Goal: Obtain resource: Obtain resource

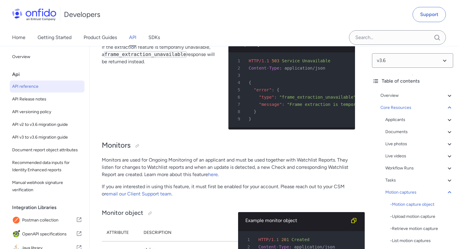
select select "bash"
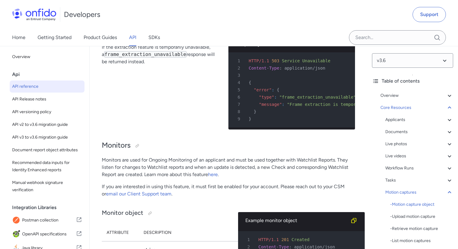
select select "bash"
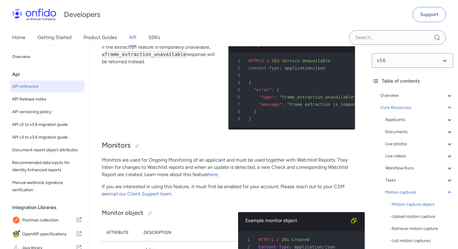
select select "bash"
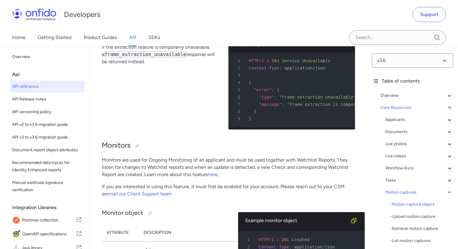
select select "bash"
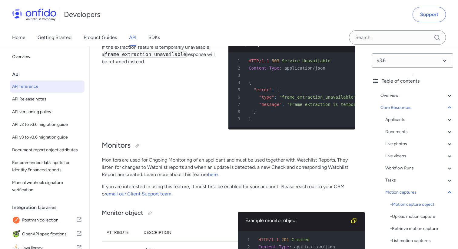
select select "bash"
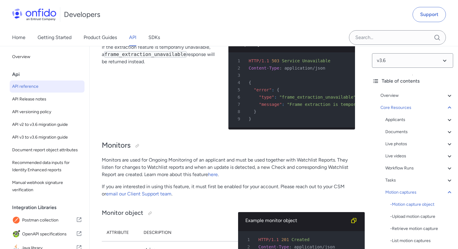
select select "bash"
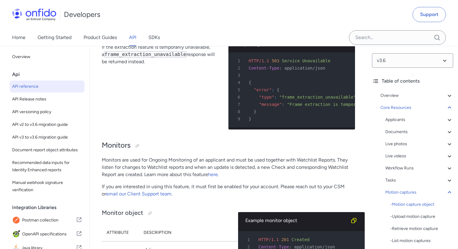
select select "bash"
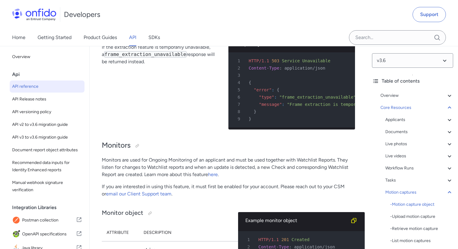
select select "bash"
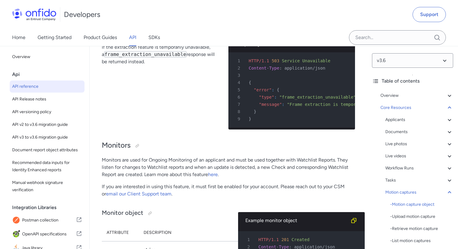
select select "bash"
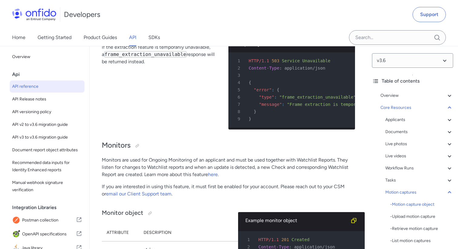
select select "bash"
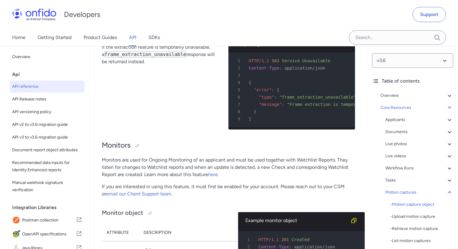
select select "bash"
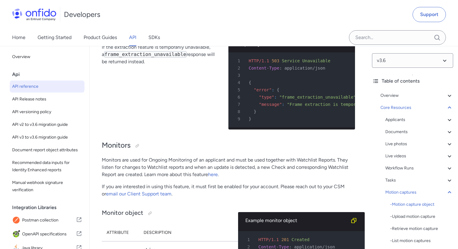
select select "bash"
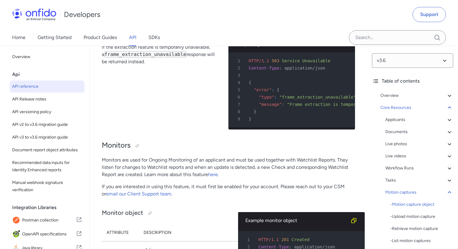
select select "bash"
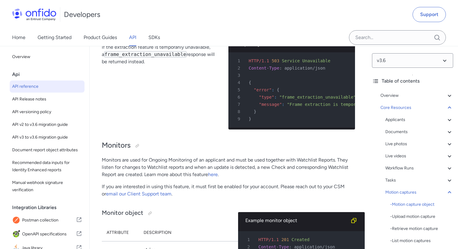
select select "bash"
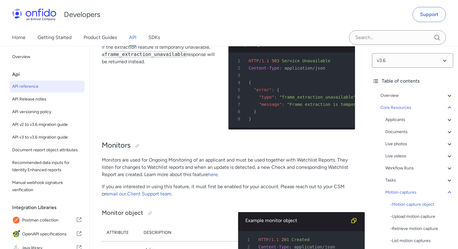
select select "bash"
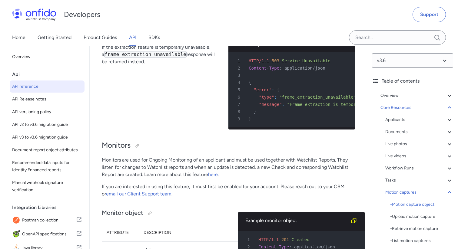
select select "bash"
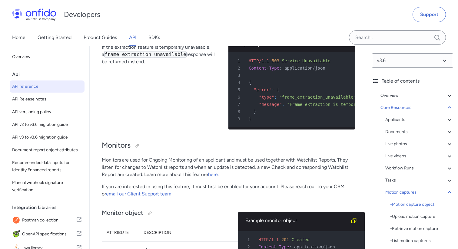
select select "bash"
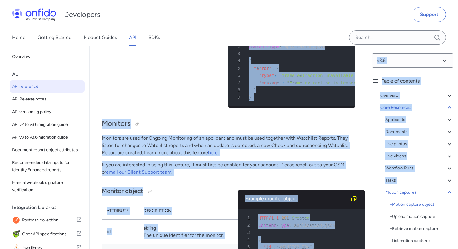
scroll to position [0, 78]
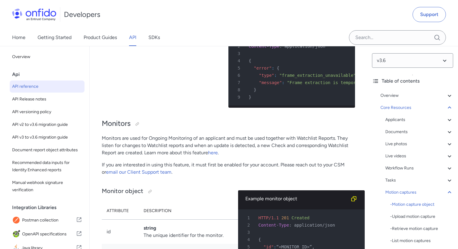
drag, startPoint x: 276, startPoint y: 186, endPoint x: 359, endPoint y: 186, distance: 82.3
copy div "https://api.onfido.com/v3.6/motion_captures/ < MOTION_CAPTURE_ID >"
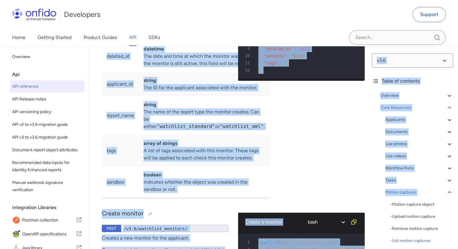
scroll to position [0, 93]
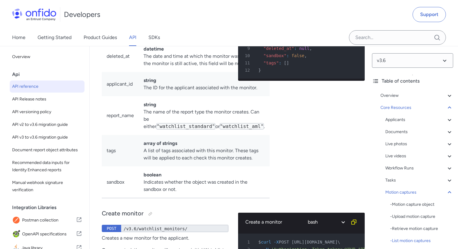
drag, startPoint x: 277, startPoint y: 199, endPoint x: 359, endPoint y: 200, distance: 82.7
copy div "https://api.onfido.com/v3.6/motion_captures/ < MOTION_CAPTURE_ID > /frame"
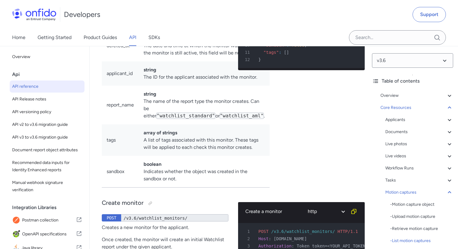
scroll to position [20007, 0]
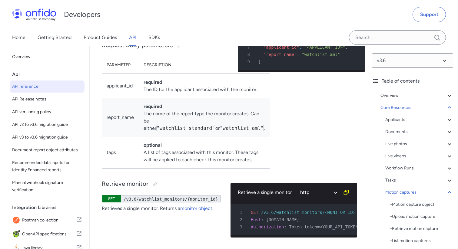
scroll to position [20229, 0]
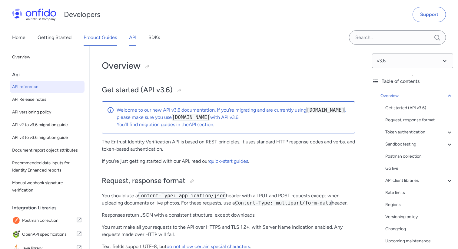
click at [100, 39] on link "Product Guides" at bounding box center [100, 37] width 33 height 17
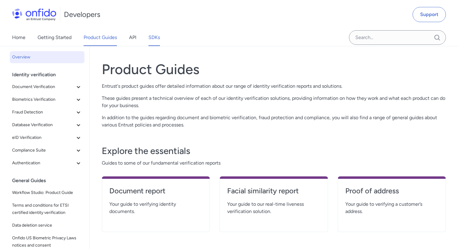
click at [153, 38] on link "SDKs" at bounding box center [154, 37] width 12 height 17
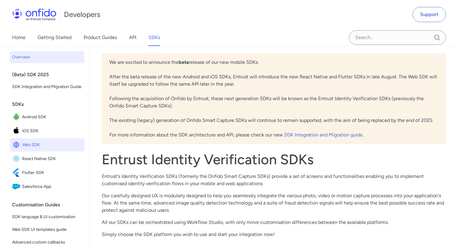
click at [34, 144] on span "Web SDK" at bounding box center [52, 145] width 60 height 8
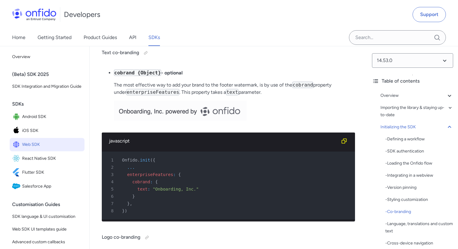
scroll to position [2626, 0]
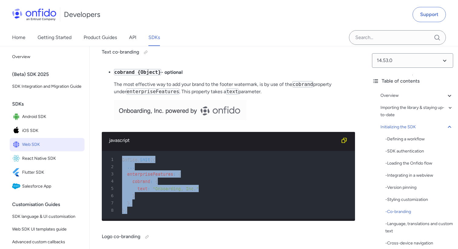
drag, startPoint x: 123, startPoint y: 175, endPoint x: 127, endPoint y: 225, distance: 50.4
click at [127, 219] on pre "1 Onfido . init ( { 2 ... 3 enterpriseFeatures : { 4 cobrand : { 5 text : "Onbo…" at bounding box center [228, 185] width 253 height 68
copy pre "Onfido . init ( { 2 ... 3 enterpriseFeatures : { 4 cobrand : { 5 text : "Onboar…"
click at [205, 178] on div "3 enterpriseFeatures : {" at bounding box center [225, 173] width 242 height 7
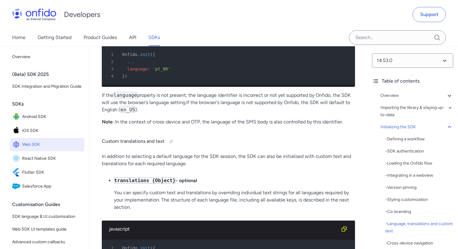
scroll to position [3139, 0]
